Goal: Task Accomplishment & Management: Use online tool/utility

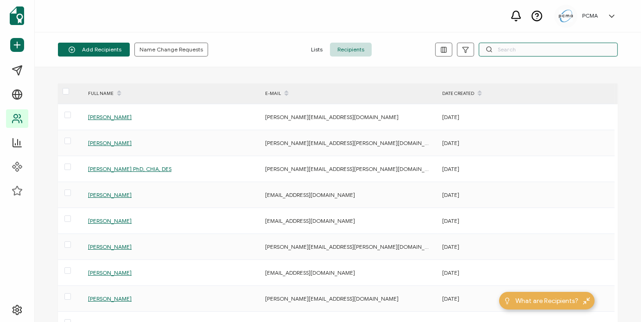
click at [494, 50] on input "text" at bounding box center [548, 50] width 139 height 14
click at [531, 48] on input "text" at bounding box center [548, 50] width 139 height 14
paste input "[EMAIL_ADDRESS][DOMAIN_NAME]"
type input "[EMAIL_ADDRESS][DOMAIN_NAME]"
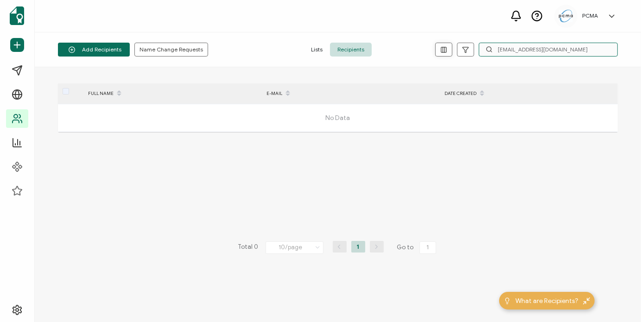
drag, startPoint x: 573, startPoint y: 48, endPoint x: 452, endPoint y: 55, distance: 121.2
click at [453, 54] on div "[EMAIL_ADDRESS][DOMAIN_NAME]" at bounding box center [524, 50] width 187 height 14
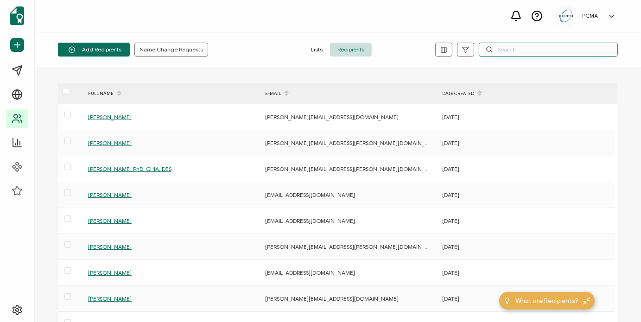
paste input "[PERSON_NAME]"
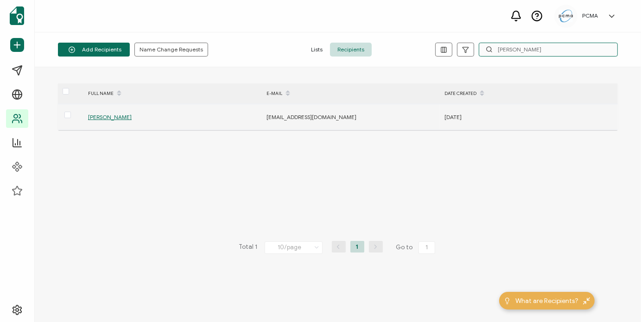
type input "[PERSON_NAME]"
click at [109, 115] on span "[PERSON_NAME]" at bounding box center [110, 117] width 44 height 7
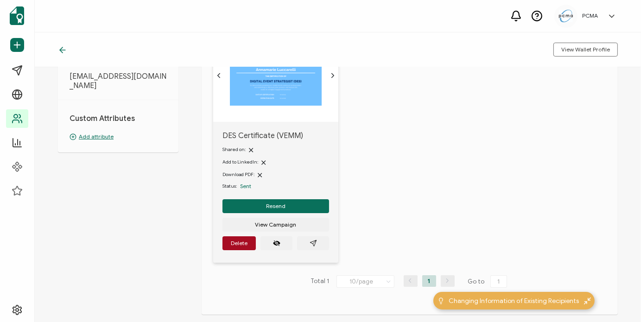
scroll to position [93, 0]
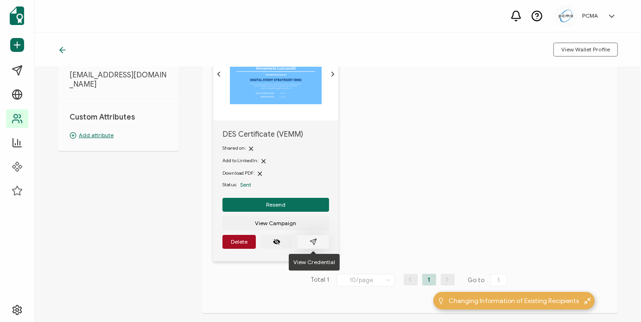
click at [313, 244] on icon "paper plane outline" at bounding box center [313, 241] width 7 height 7
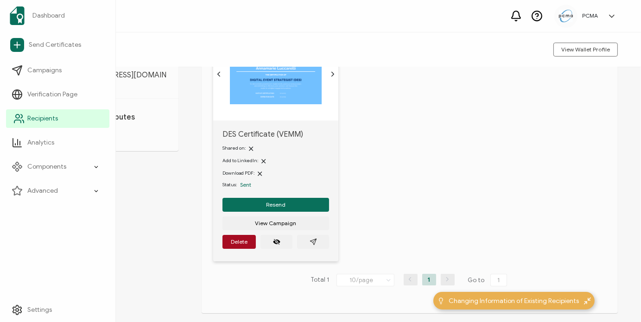
click at [53, 118] on span "Recipients" at bounding box center [42, 118] width 31 height 9
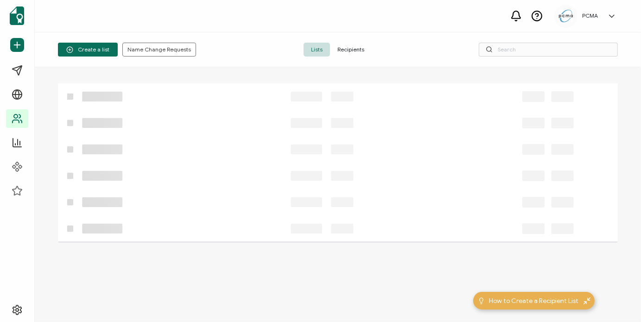
click at [349, 51] on span "Recipients" at bounding box center [351, 50] width 42 height 14
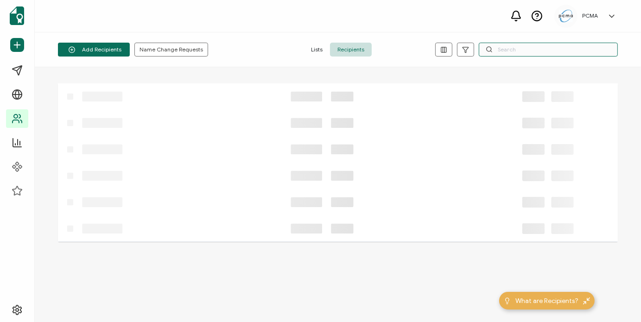
click at [526, 48] on input "text" at bounding box center [548, 50] width 139 height 14
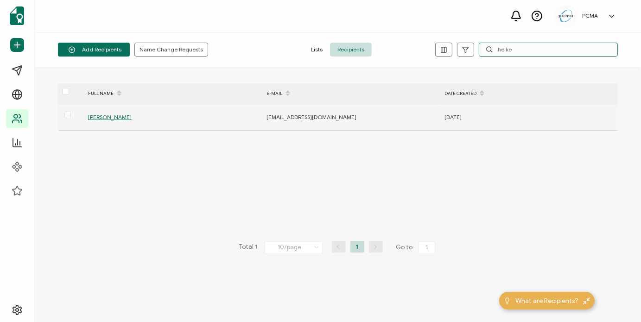
type input "heike"
click at [95, 115] on span "[PERSON_NAME]" at bounding box center [110, 117] width 44 height 7
